Goal: Contribute content: Add original content to the website for others to see

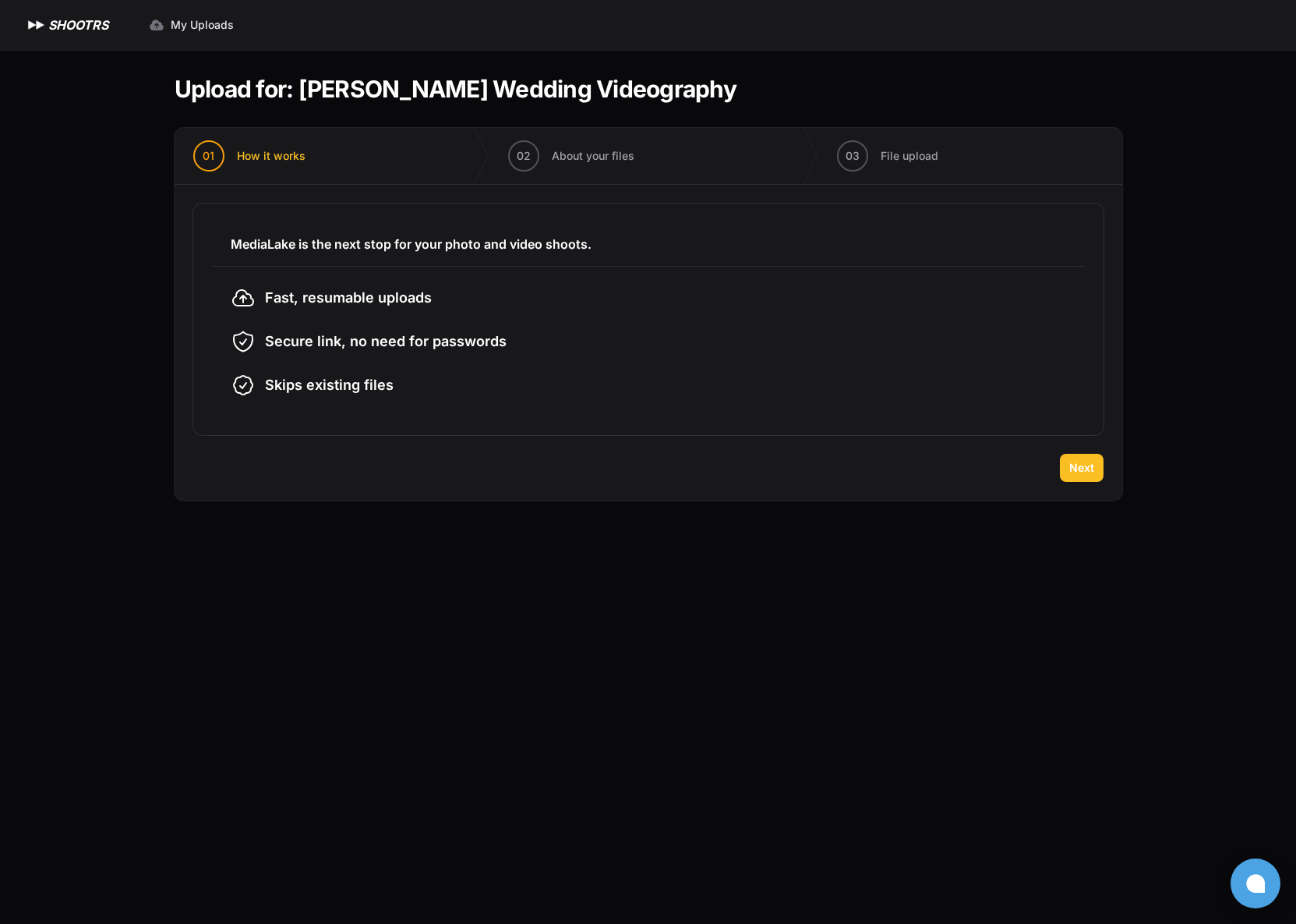
click at [1092, 473] on span "Next" at bounding box center [1082, 467] width 25 height 15
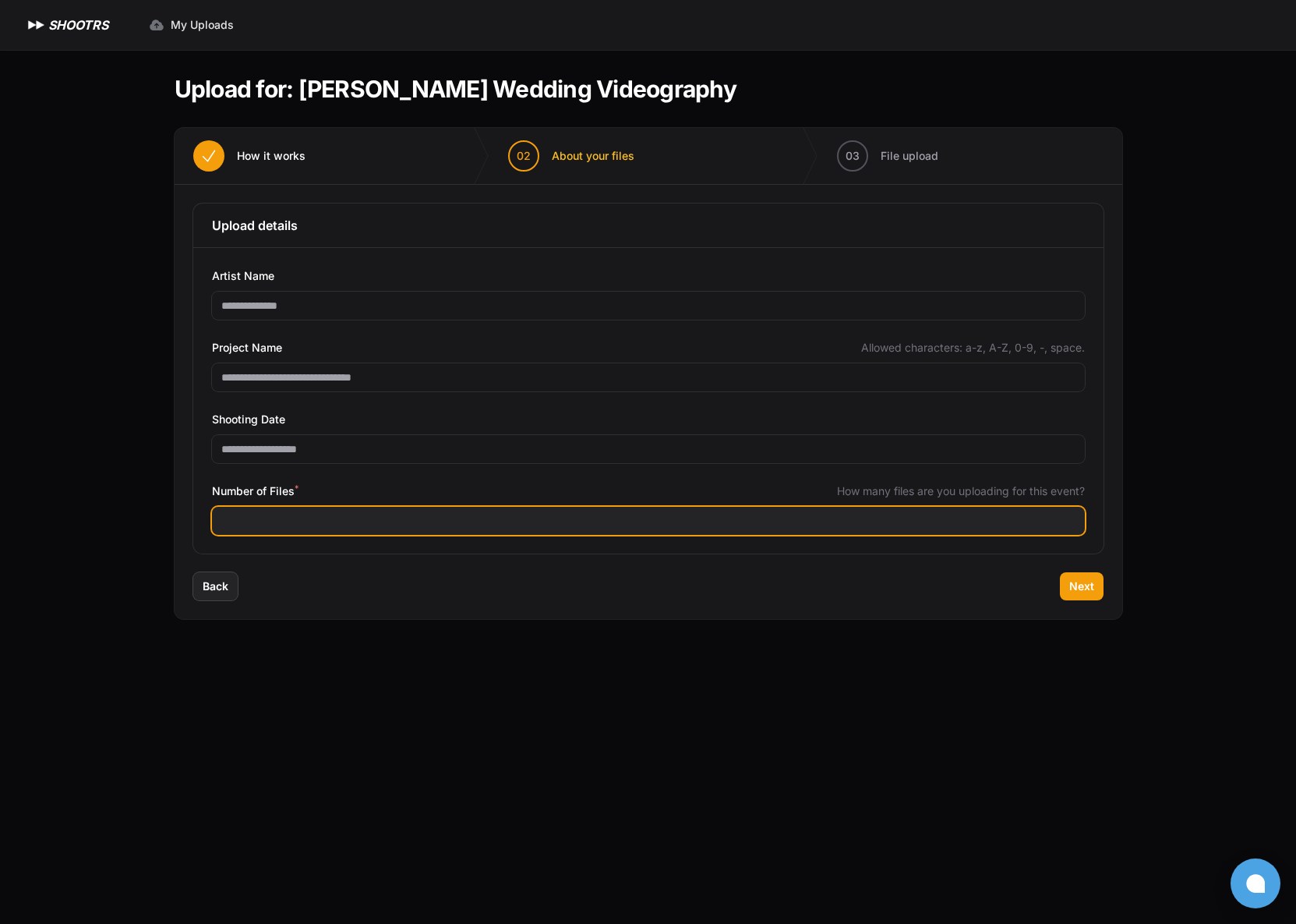
click at [821, 511] on input "Number of Files *" at bounding box center [649, 520] width 873 height 28
type input "***"
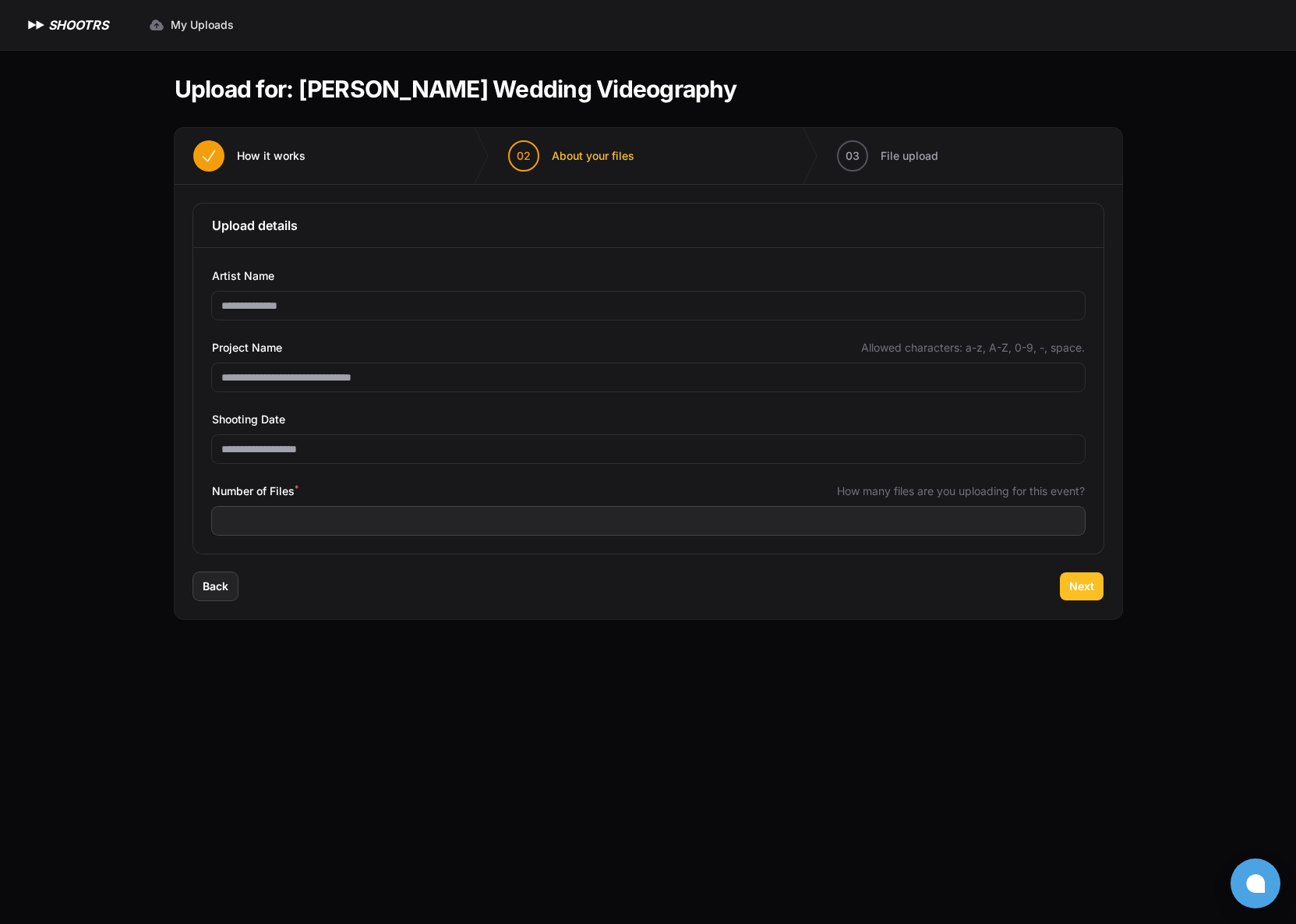
click at [1083, 587] on span "Next" at bounding box center [1082, 585] width 25 height 15
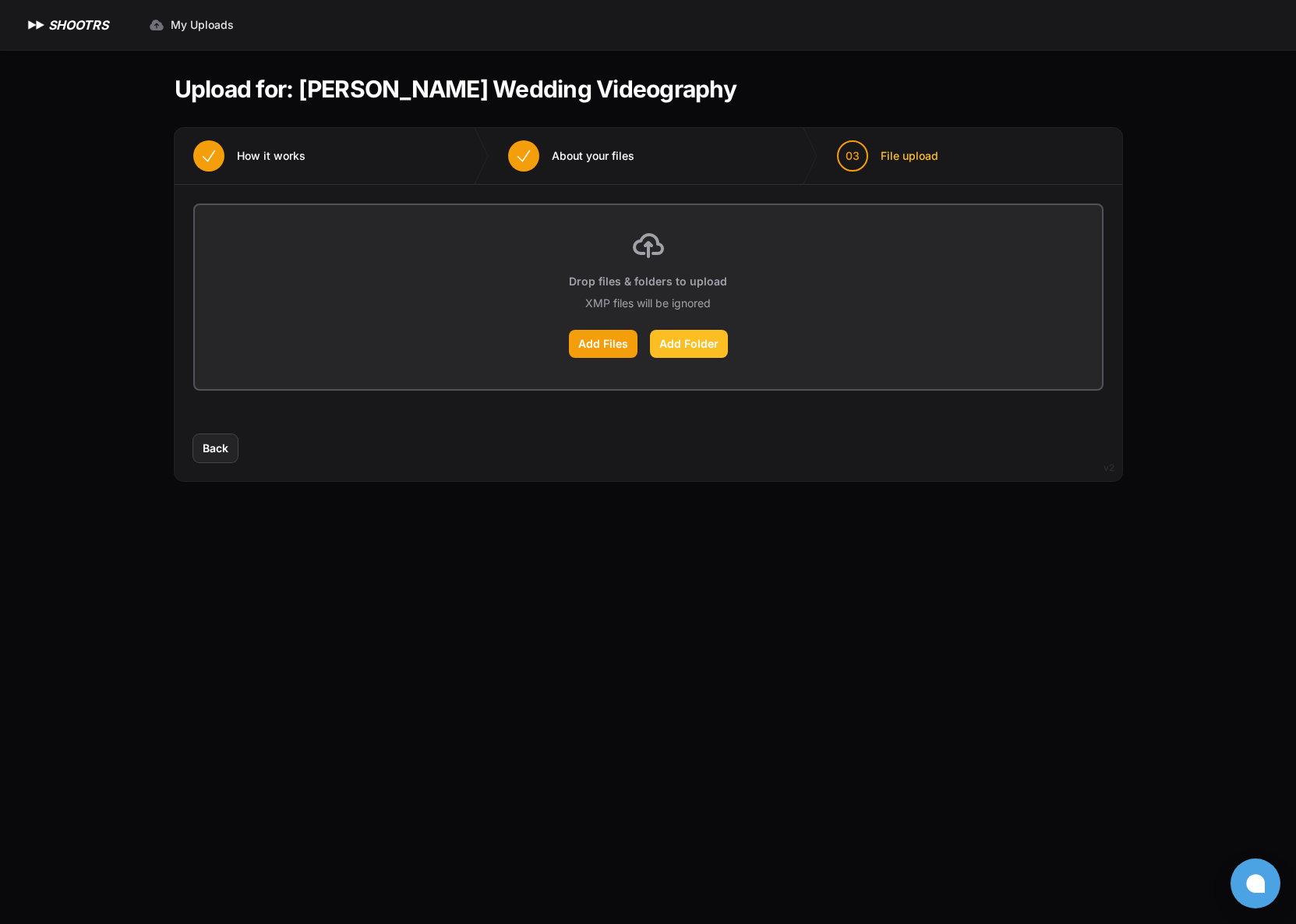
click at [687, 343] on label "Add Folder" at bounding box center [688, 343] width 78 height 28
click at [0, 0] on input "Add Folder" at bounding box center [0, 0] width 0 height 0
